Goal: Information Seeking & Learning: Find specific fact

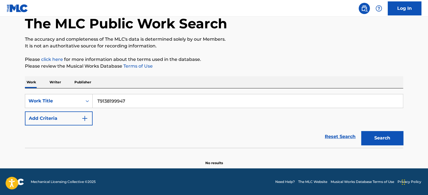
type input "T9138199947"
click at [251, 70] on div "The MLC Public Work Search The accuracy and completeness of The MLC's data is d…" at bounding box center [214, 82] width 392 height 165
click at [62, 104] on div "Work Title" at bounding box center [54, 100] width 50 height 7
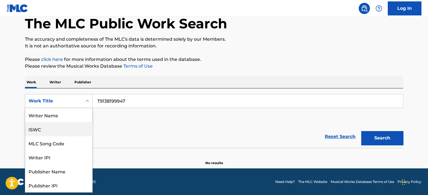
drag, startPoint x: 66, startPoint y: 139, endPoint x: 64, endPoint y: 132, distance: 6.3
click at [64, 132] on div "Writer Name ISWC MLC Song Code Writer IPI Publisher Name Publisher IPI MLC Publ…" at bounding box center [58, 150] width 67 height 84
click at [64, 132] on div "ISWC" at bounding box center [58, 129] width 67 height 14
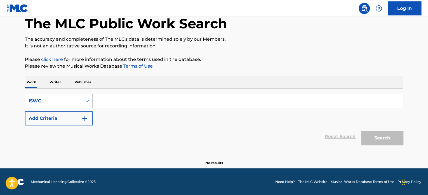
click at [249, 93] on div "SearchWithCriteria99ffe692-457e-4135-b682-2233ea792e78 ISWC Add Criteria Reset …" at bounding box center [214, 117] width 378 height 59
click at [253, 98] on input "Search Form" at bounding box center [248, 100] width 310 height 13
paste input "T9138199947"
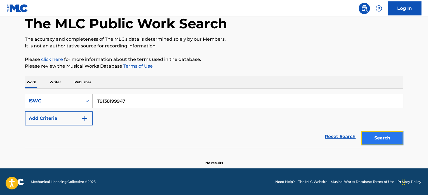
click at [389, 140] on button "Search" at bounding box center [382, 138] width 42 height 14
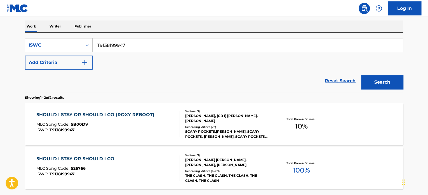
scroll to position [87, 0]
click at [149, 46] on input "T9138199947" at bounding box center [248, 44] width 310 height 13
paste input "0114016248"
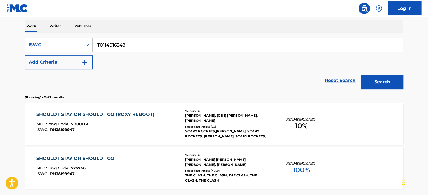
type input "T0114016248"
click at [361, 75] on button "Search" at bounding box center [382, 82] width 42 height 14
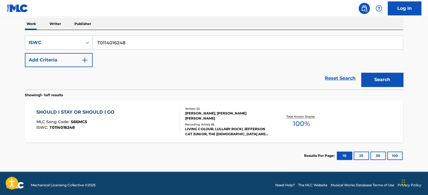
scroll to position [92, 0]
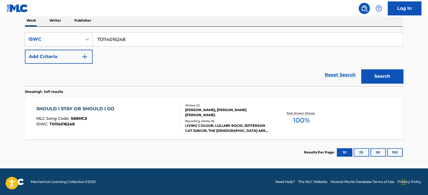
click at [116, 107] on div "SHOULD I STAY OR SHOULD I GO MLC Song Code : S66MC5 ISWC : T0114016248" at bounding box center [108, 117] width 144 height 25
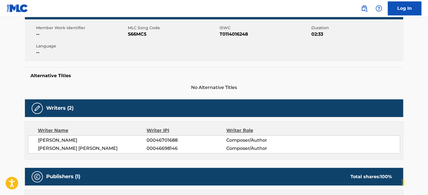
scroll to position [112, 0]
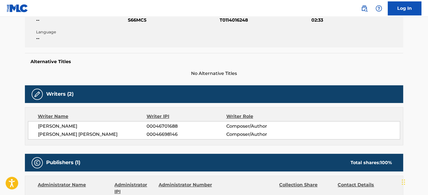
click at [62, 124] on span "[PERSON_NAME]" at bounding box center [92, 126] width 109 height 7
